Goal: Task Accomplishment & Management: Use online tool/utility

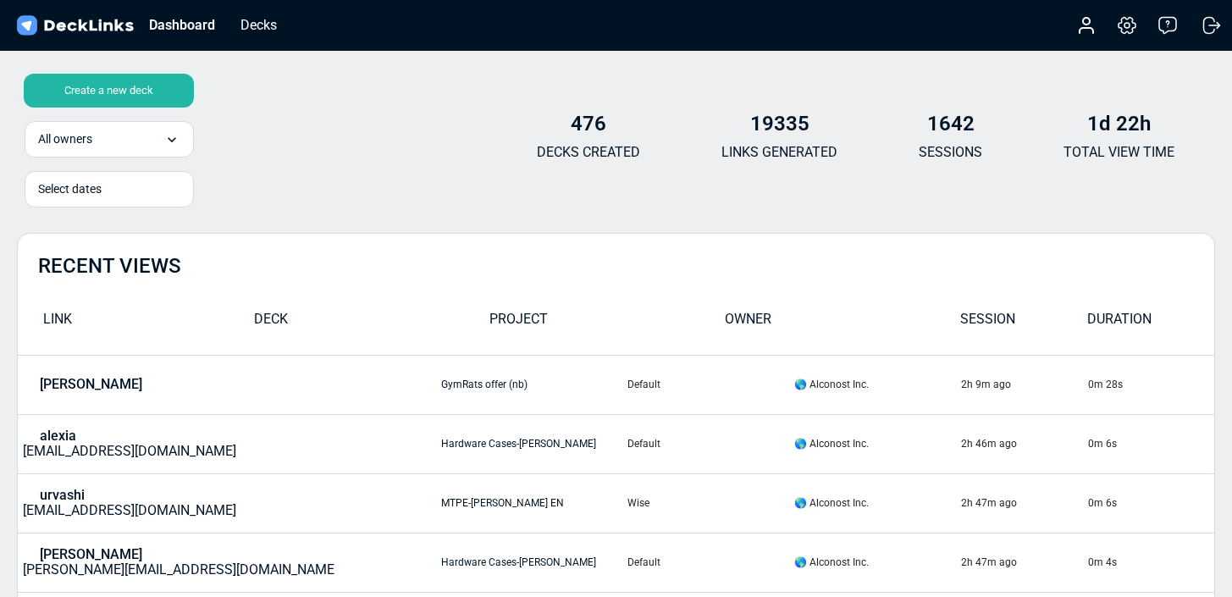
click at [133, 93] on div "Create a new deck" at bounding box center [109, 91] width 170 height 34
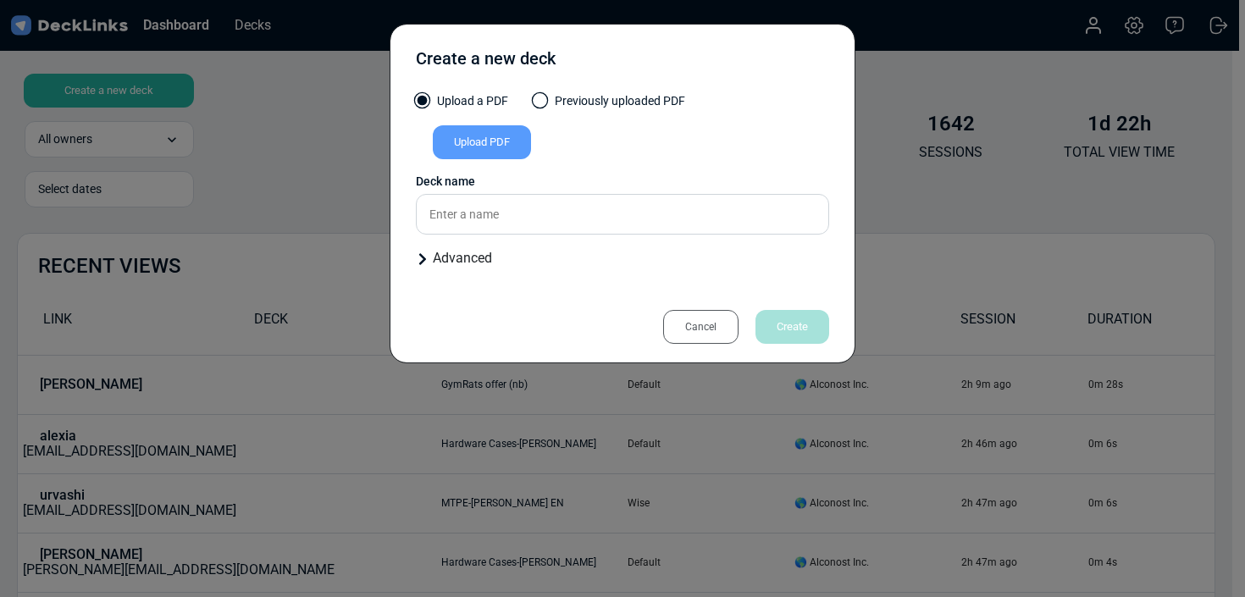
click at [462, 141] on div "Upload PDF" at bounding box center [482, 142] width 98 height 34
click at [0, 0] on input "Upload PDF" at bounding box center [0, 0] width 0 height 0
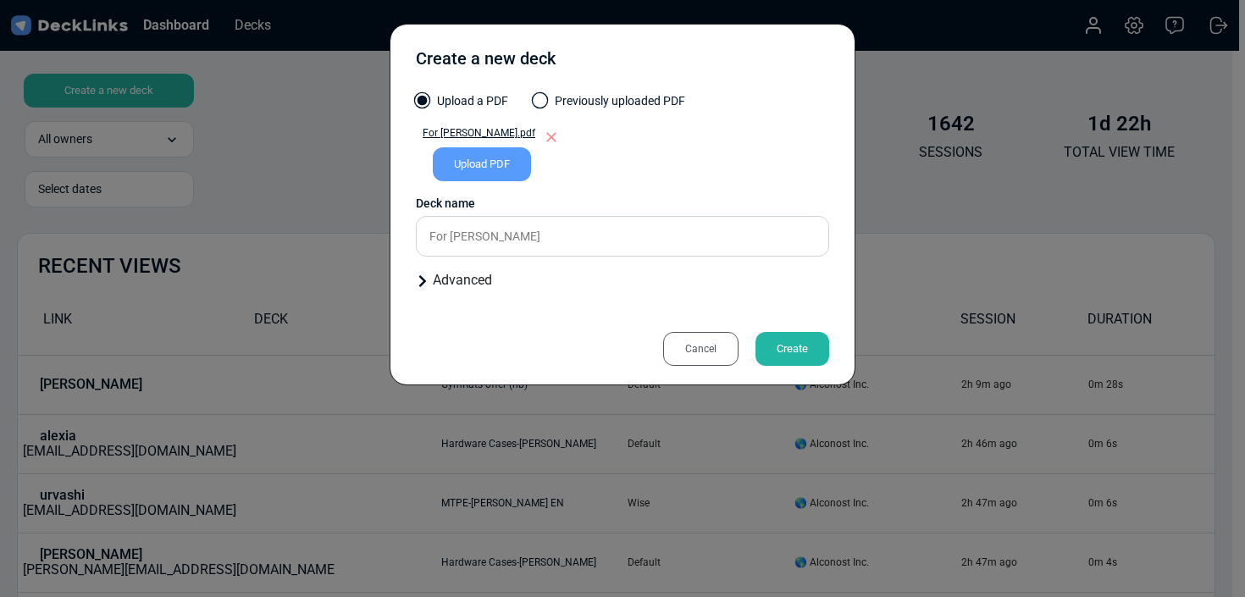
click at [567, 196] on div "Deck name" at bounding box center [622, 204] width 413 height 18
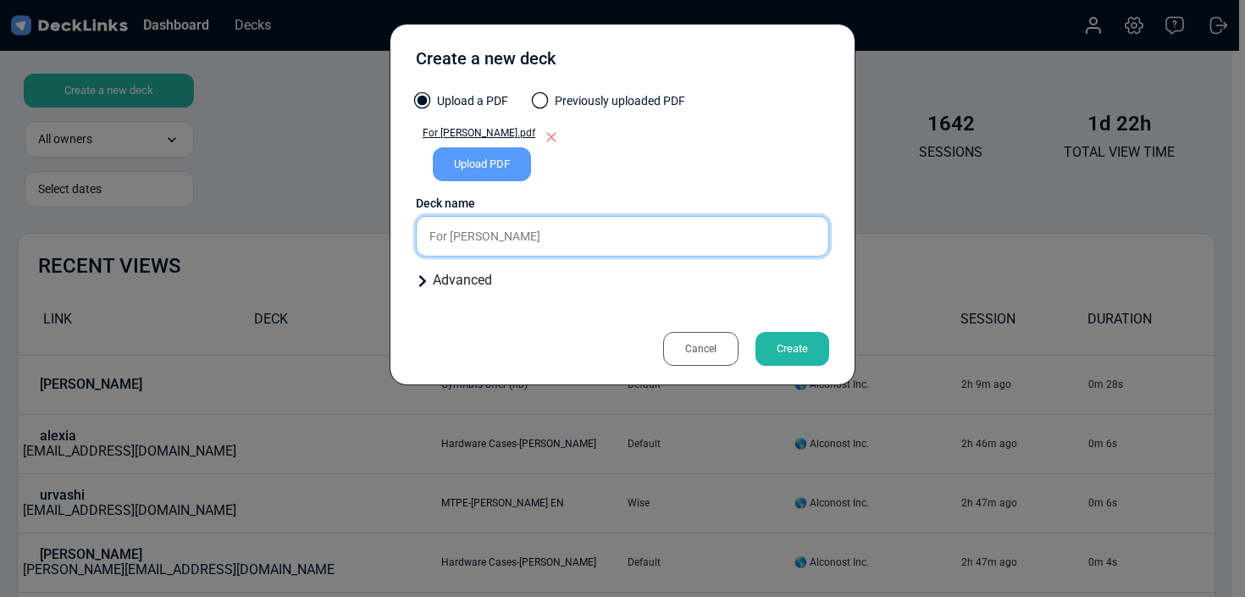
click at [563, 234] on input "For [PERSON_NAME]" at bounding box center [622, 236] width 413 height 41
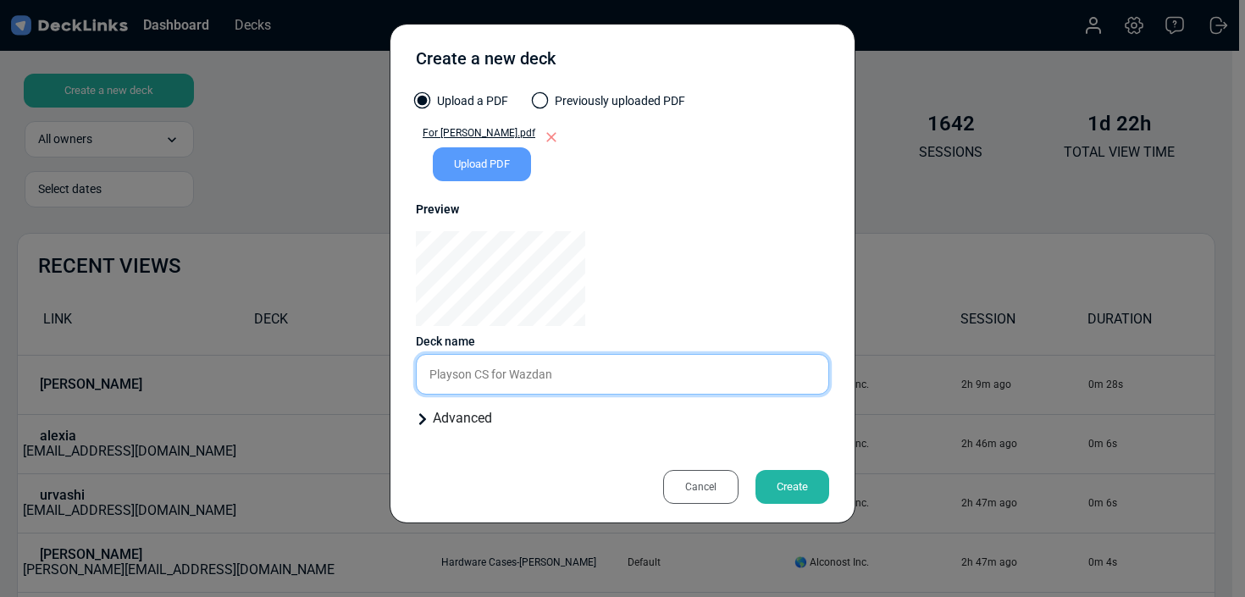
type input "Playson CS for Wazdan"
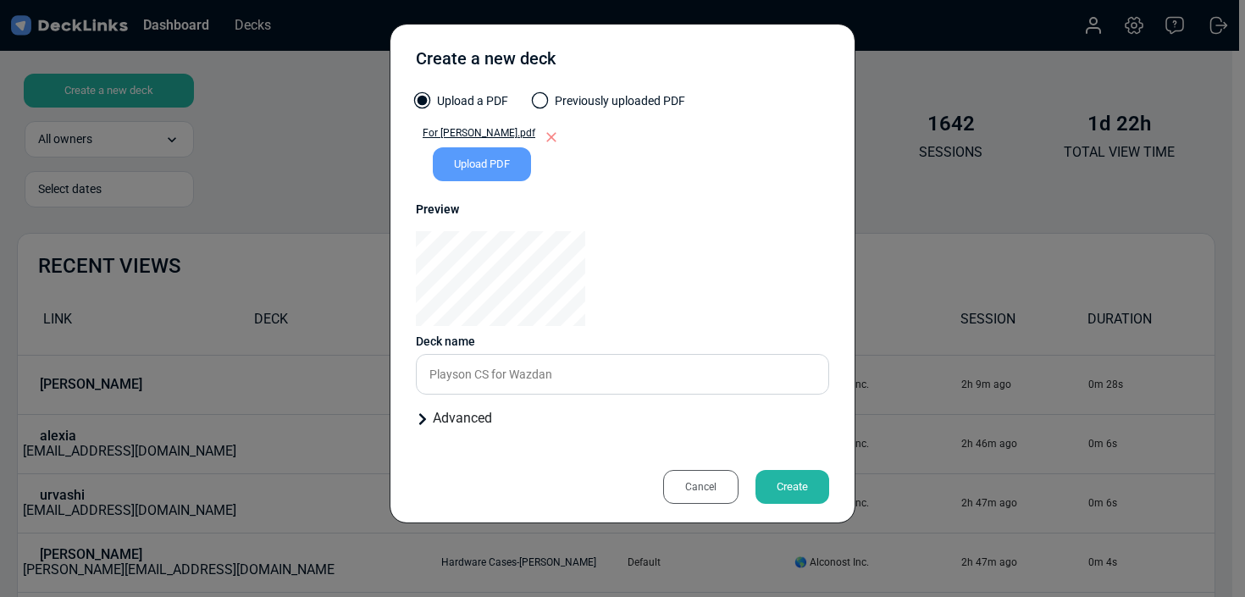
click at [805, 476] on div "Create" at bounding box center [792, 487] width 74 height 34
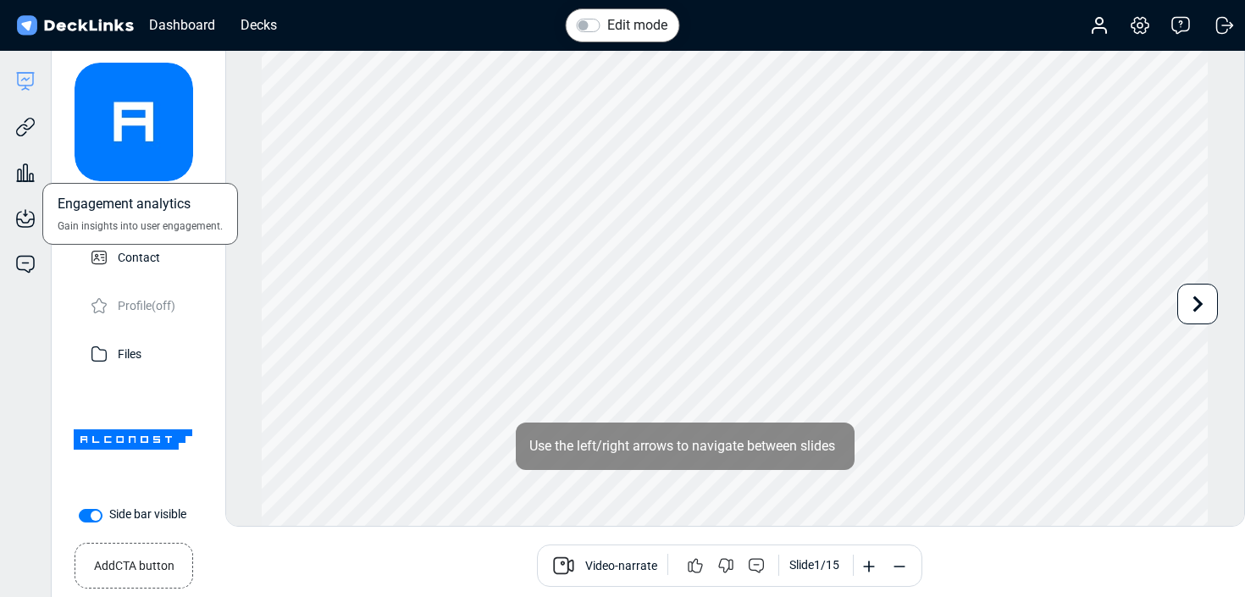
click at [30, 141] on div "Engagement analytics Gain insights into user engagement." at bounding box center [25, 160] width 51 height 46
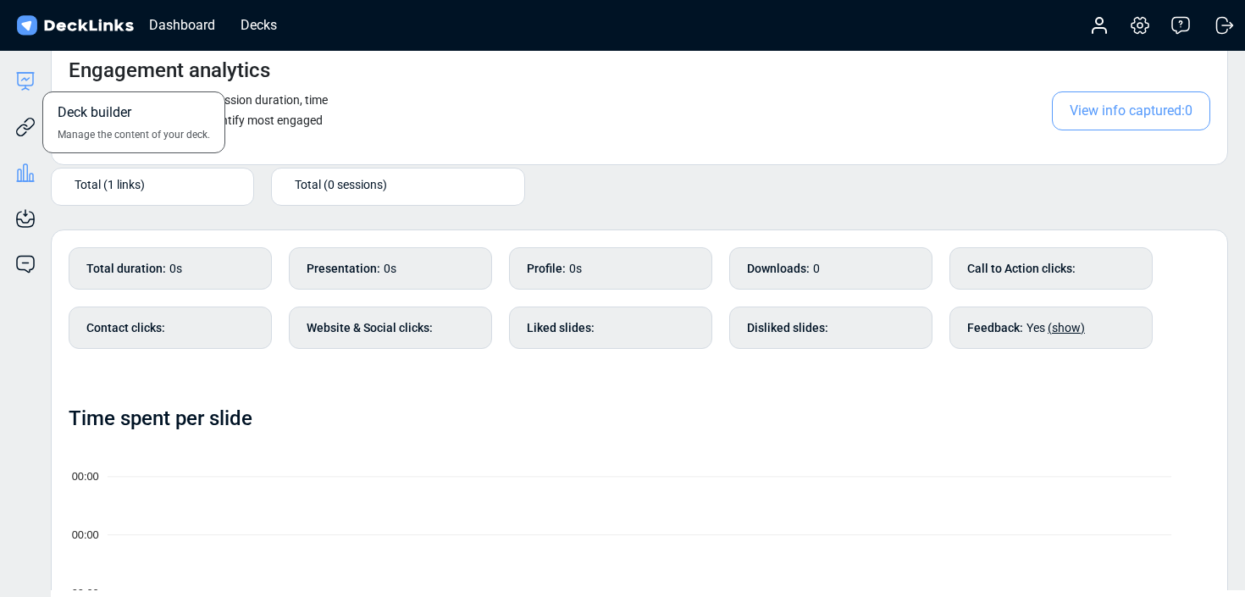
click at [31, 85] on icon at bounding box center [25, 79] width 15 height 13
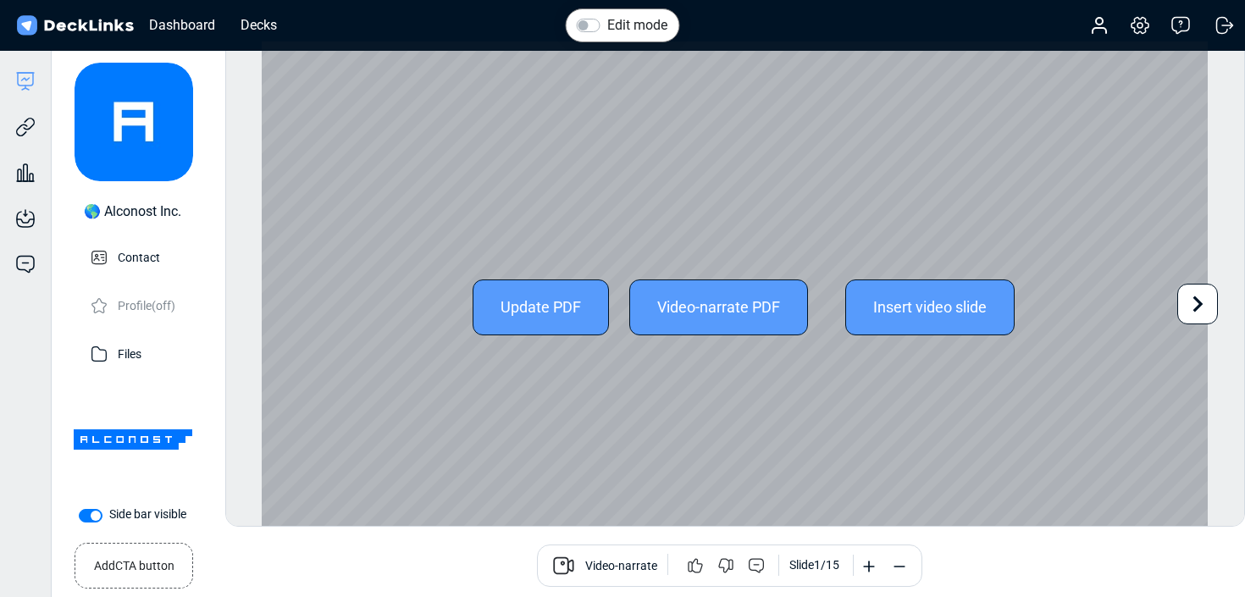
click at [1204, 300] on icon at bounding box center [1197, 304] width 32 height 32
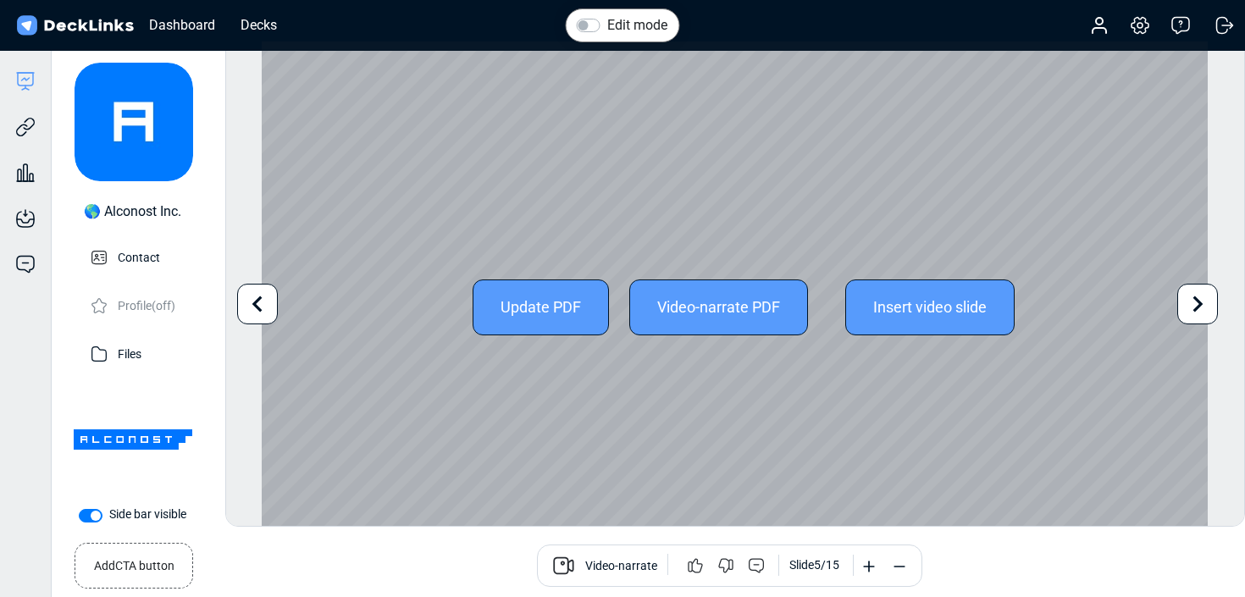
click at [1204, 300] on icon at bounding box center [1197, 304] width 32 height 32
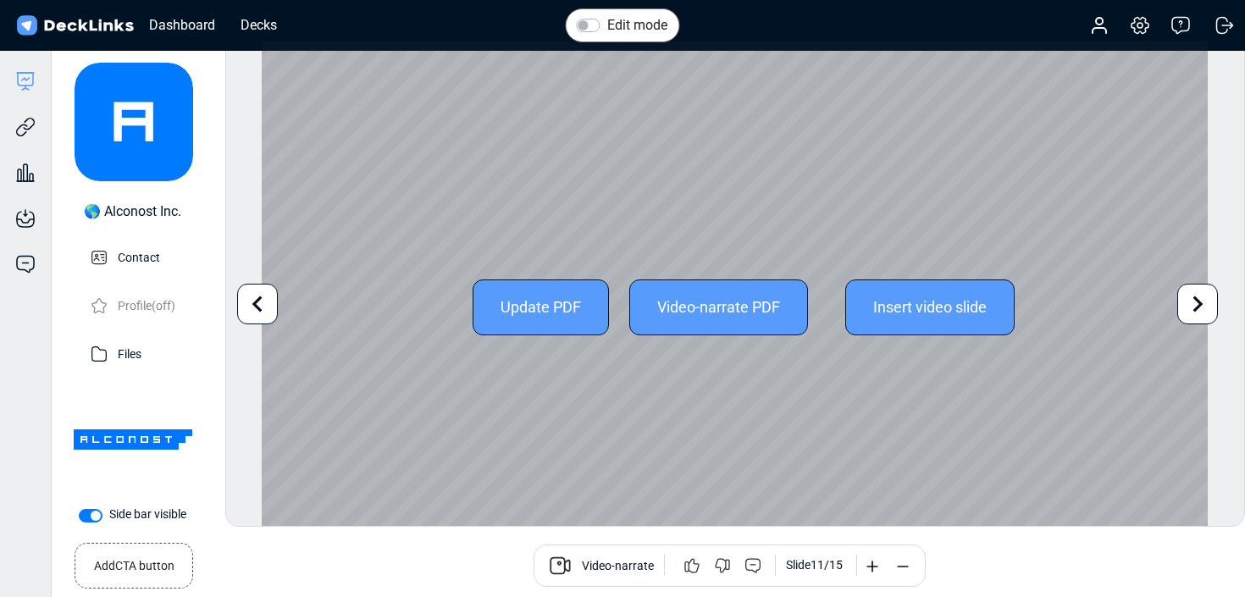
click at [1204, 300] on icon at bounding box center [1197, 304] width 32 height 32
click at [1204, 300] on div "Edit mode Change photo Updating this image will immediately apply to all of you…" at bounding box center [735, 284] width 1020 height 486
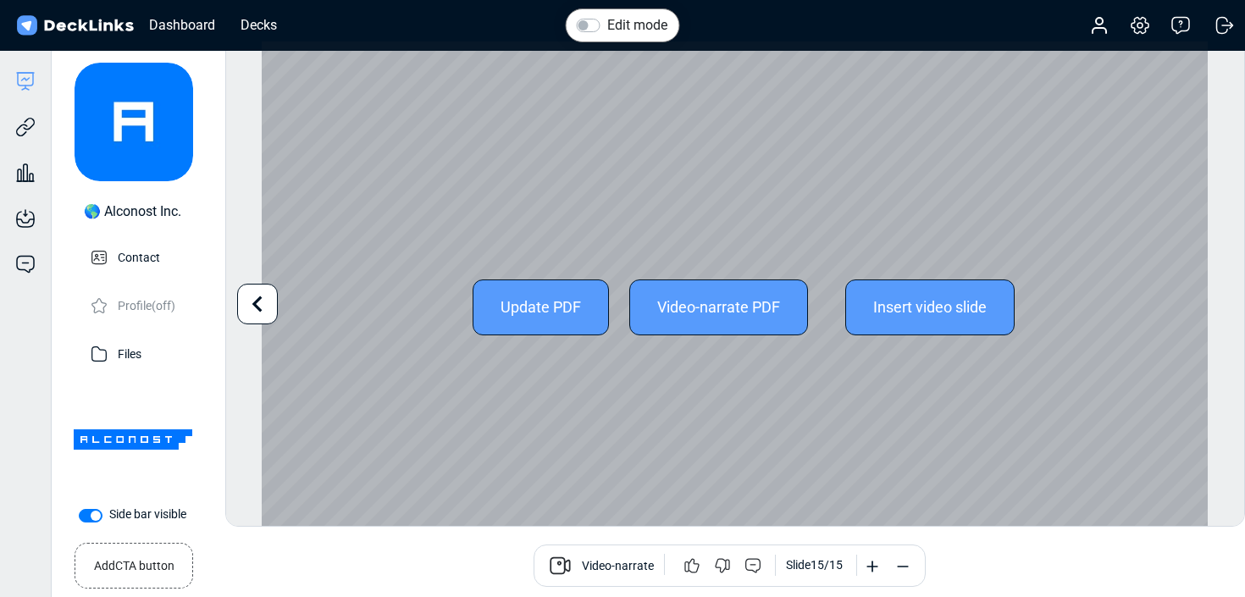
click at [1204, 300] on div "Edit mode Change photo Updating this image will immediately apply to all of you…" at bounding box center [735, 284] width 1020 height 486
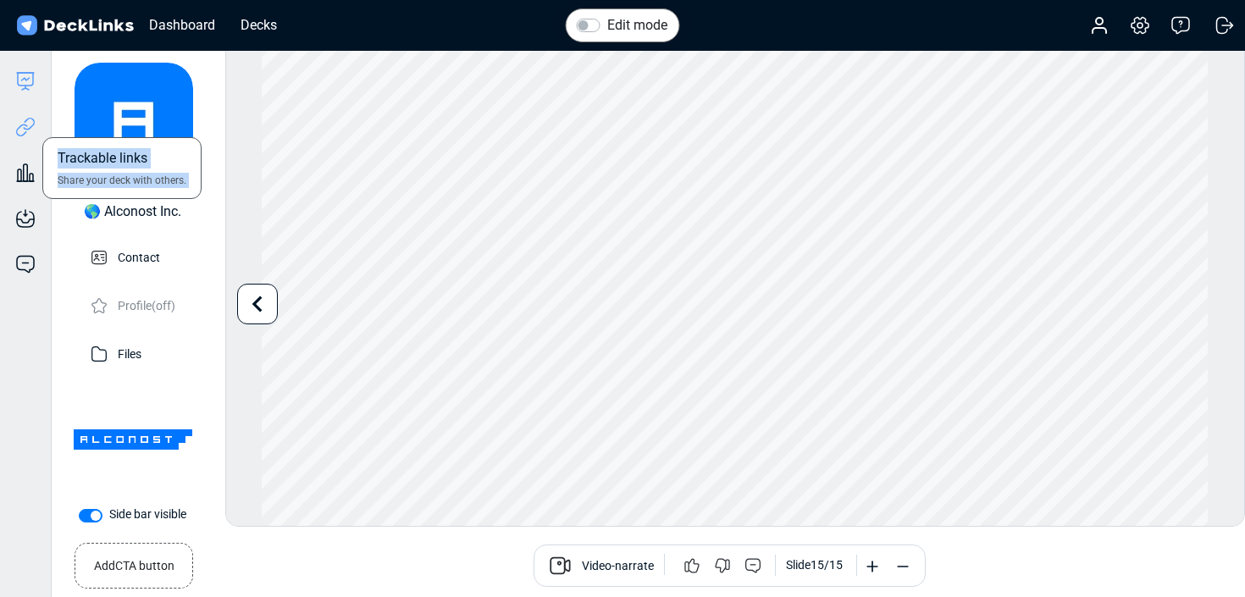
click at [18, 136] on div "Deck builder Manage the content of your deck. Trackable links Share your deck w…" at bounding box center [26, 349] width 52 height 597
click at [25, 128] on icon at bounding box center [29, 124] width 12 height 13
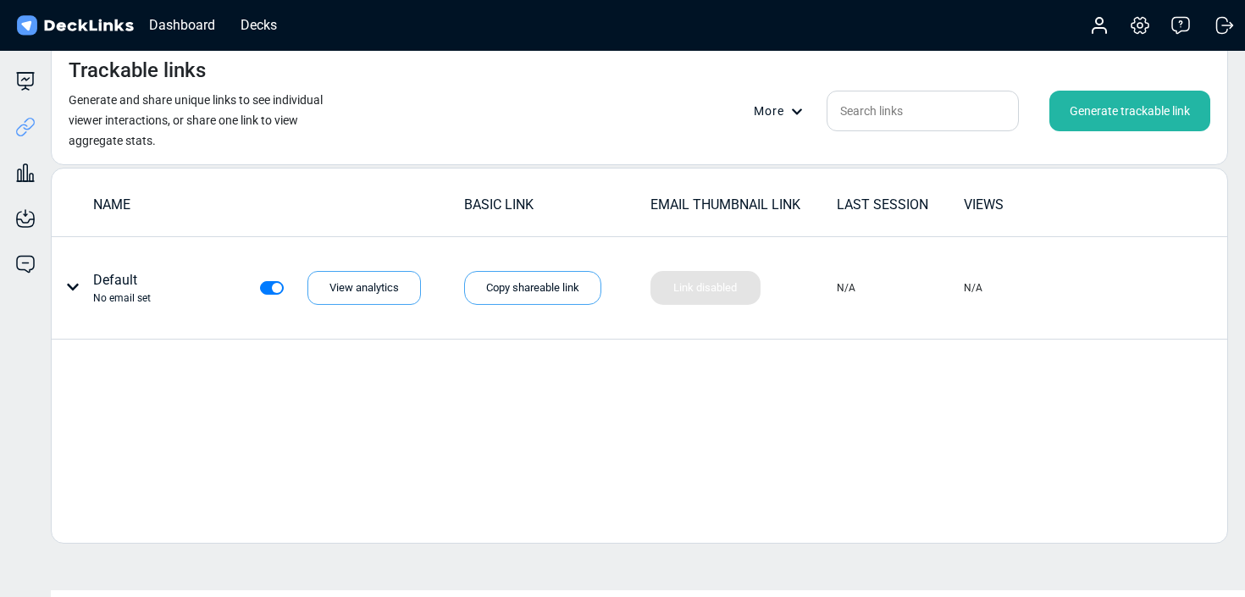
click at [1117, 108] on div "Generate trackable link" at bounding box center [1129, 111] width 161 height 41
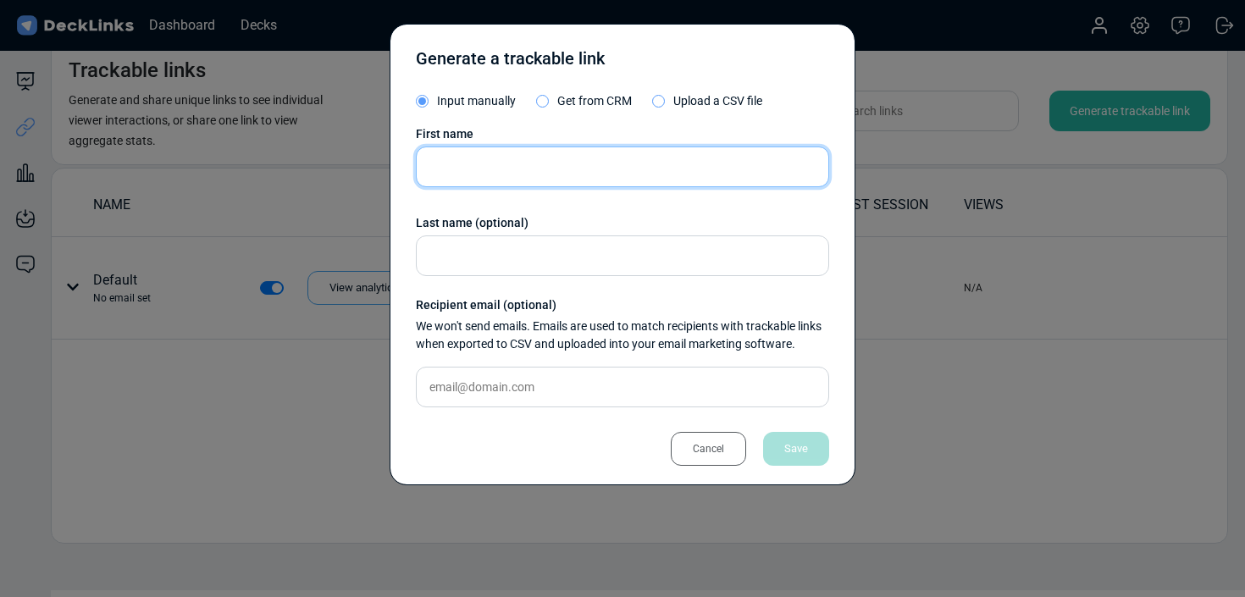
click at [549, 180] on input "text" at bounding box center [622, 167] width 413 height 41
type input "Elzibeta"
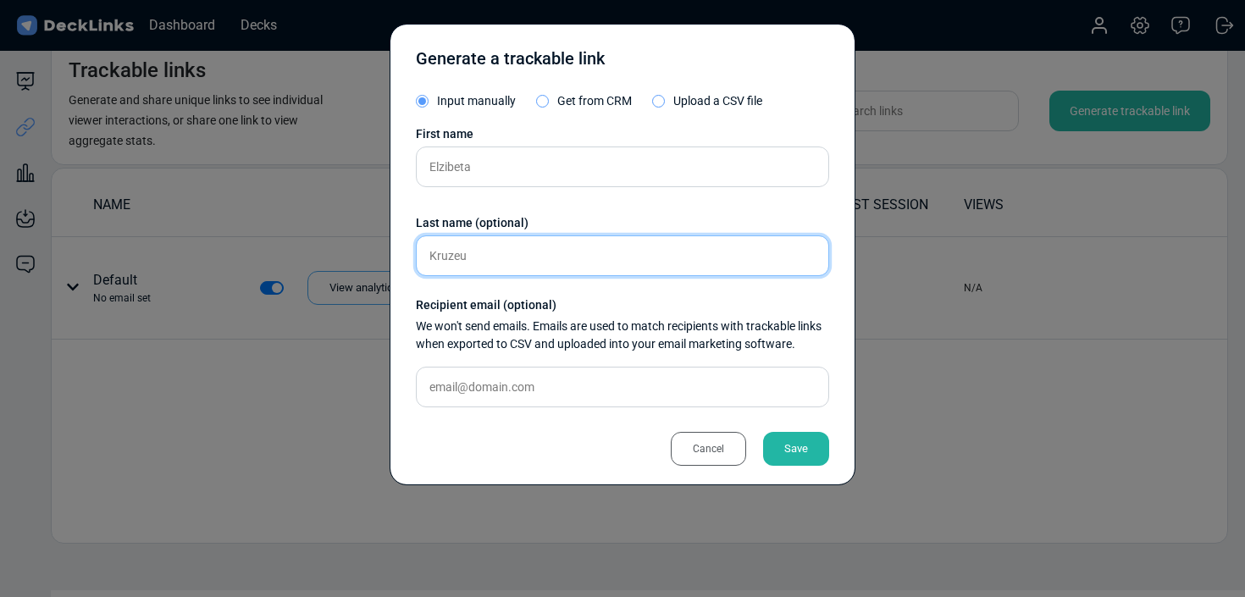
click at [450, 254] on input "Kruzeu" at bounding box center [622, 255] width 413 height 41
click at [569, 261] on input "Kruezeu" at bounding box center [622, 255] width 413 height 41
type input "Kruezu"
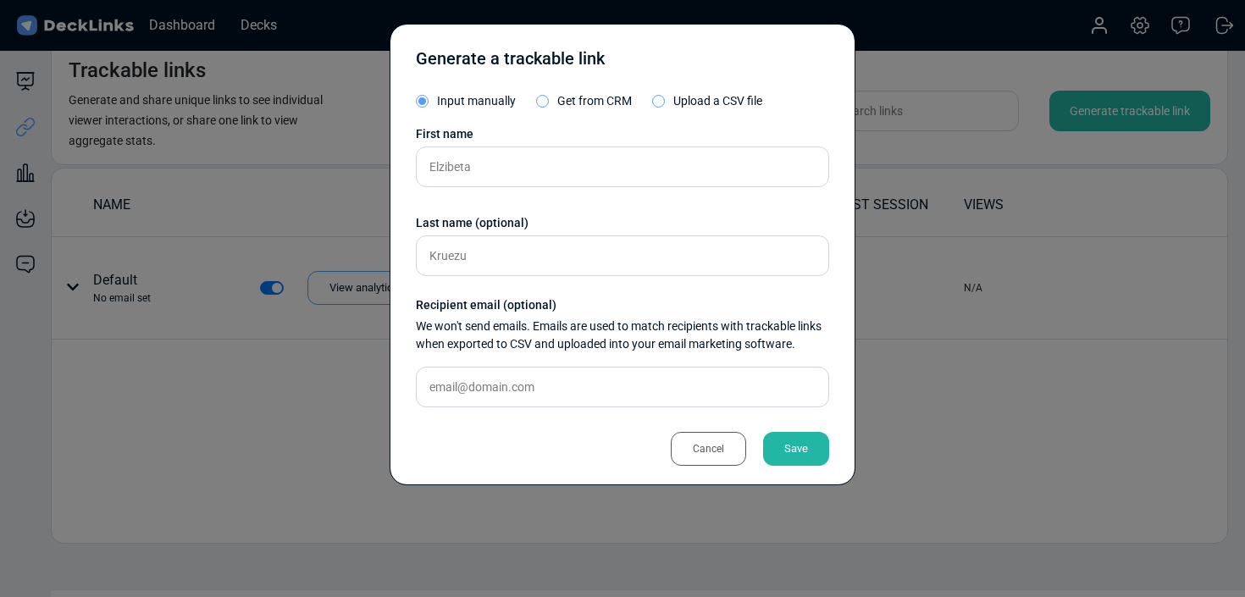
click at [803, 457] on div "Save" at bounding box center [796, 449] width 66 height 34
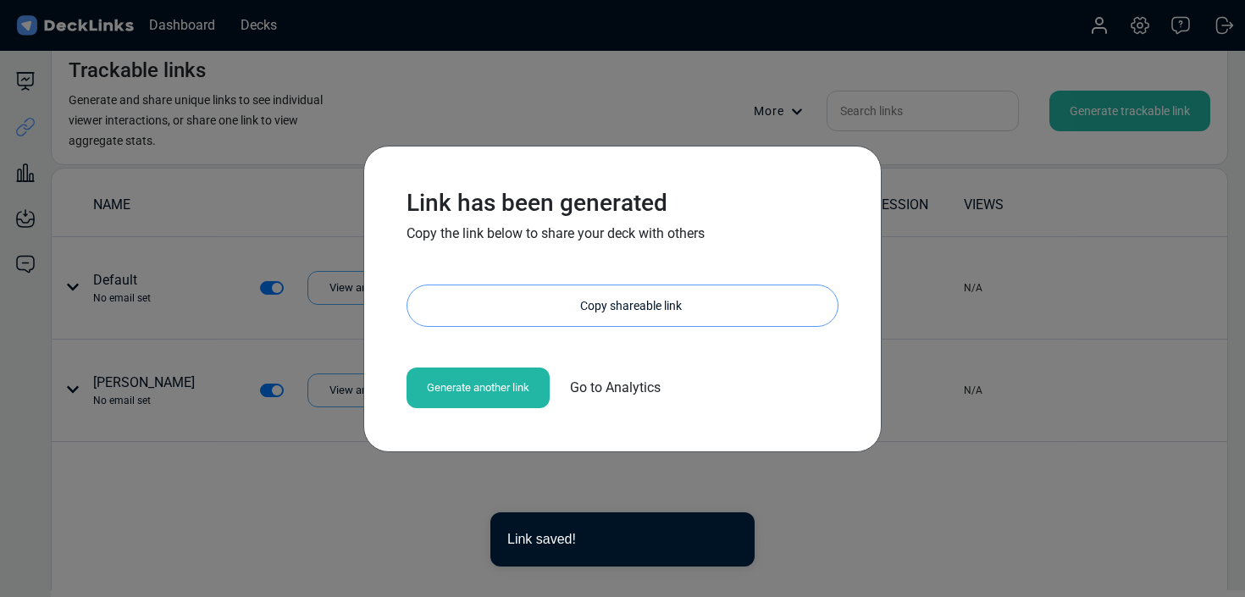
click at [655, 292] on div "Copy shareable link" at bounding box center [630, 305] width 413 height 41
